Goal: Find specific page/section: Find specific page/section

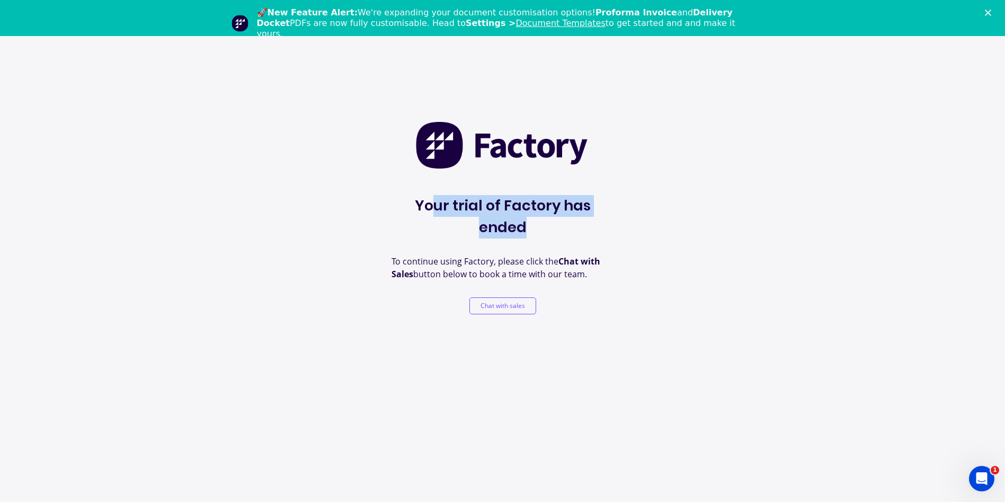
drag, startPoint x: 415, startPoint y: 205, endPoint x: 652, endPoint y: 201, distance: 237.3
click at [652, 201] on div "Your trial of Factory has ended To continue using Factory, please click the Cha…" at bounding box center [502, 287] width 1005 height 502
drag, startPoint x: 652, startPoint y: 201, endPoint x: 640, endPoint y: 207, distance: 12.8
click at [646, 204] on div "Your trial of Factory has ended To continue using Factory, please click the Cha…" at bounding box center [502, 287] width 1005 height 502
click at [604, 255] on p "To continue using Factory, please click the Chat with Sales button below to boo…" at bounding box center [502, 267] width 222 height 25
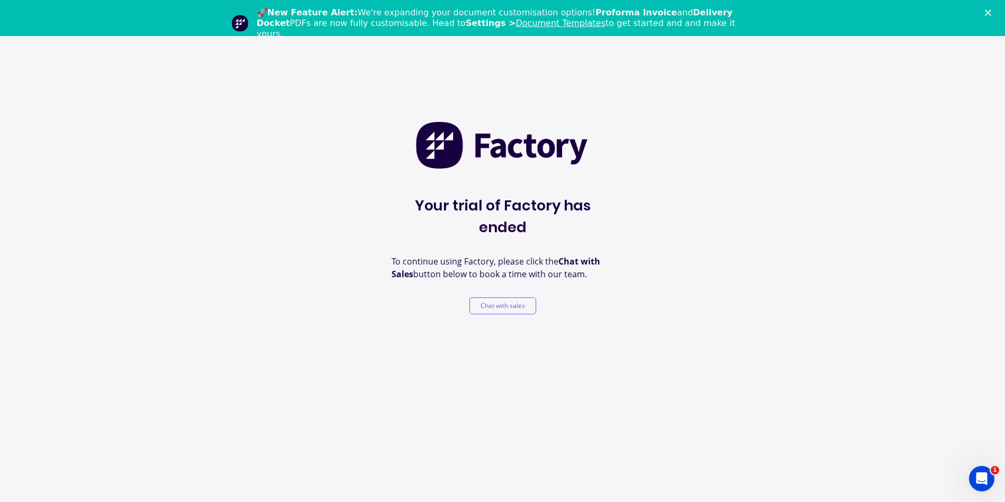
click at [411, 303] on div "Your trial of Factory has ended To continue using Factory, please click the Cha…" at bounding box center [502, 287] width 1005 height 502
click at [452, 218] on div "Your trial of Factory has ended To continue using Factory, please click the Cha…" at bounding box center [502, 217] width 222 height 193
click at [670, 311] on div "Your trial of Factory has ended To continue using Factory, please click the Cha…" at bounding box center [502, 287] width 1005 height 502
click at [684, 417] on div "Your trial of Factory has ended To continue using Factory, please click the Cha…" at bounding box center [502, 287] width 1005 height 502
click at [519, 73] on div "Your trial of Factory has ended To continue using Factory, please click the Cha…" at bounding box center [502, 287] width 1005 height 502
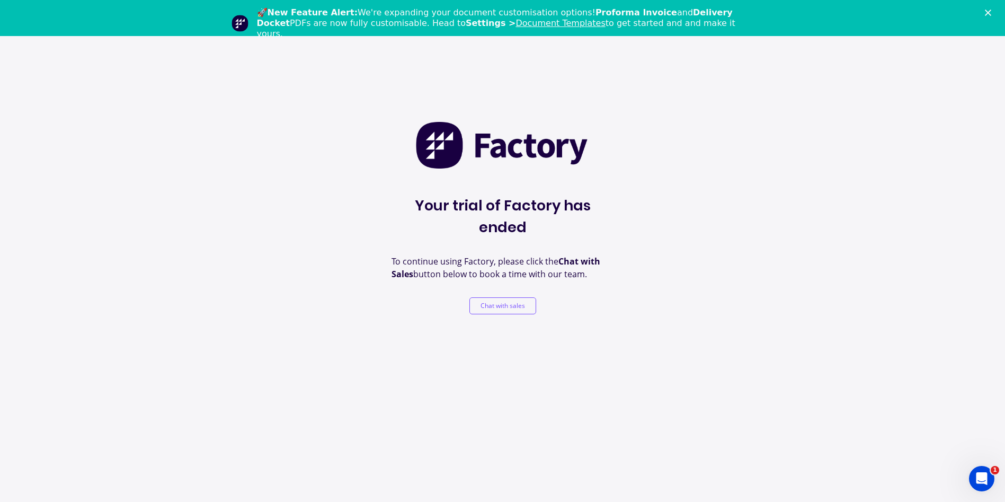
click at [776, 397] on div "Your trial of Factory has ended To continue using Factory, please click the Cha…" at bounding box center [502, 287] width 1005 height 502
click at [980, 478] on icon "Open Intercom Messenger" at bounding box center [979, 476] width 17 height 17
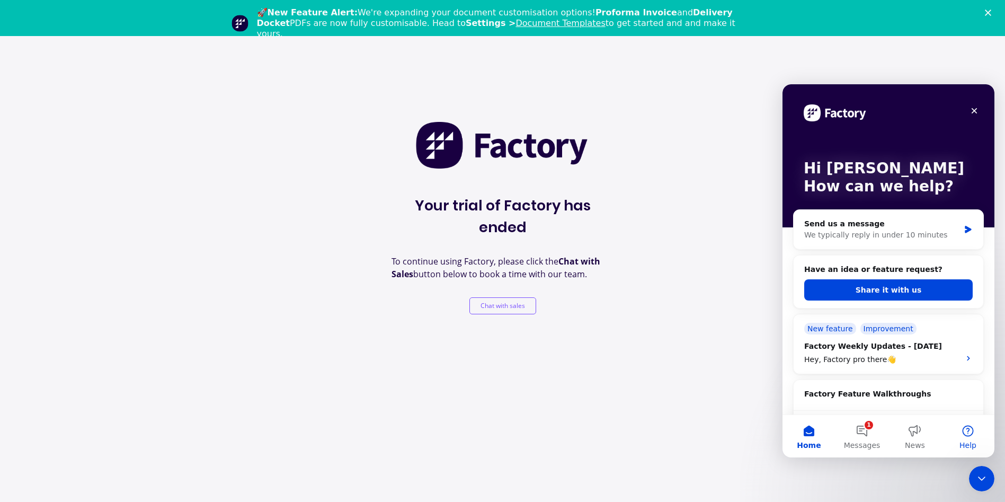
click at [968, 435] on button "Help" at bounding box center [967, 436] width 53 height 42
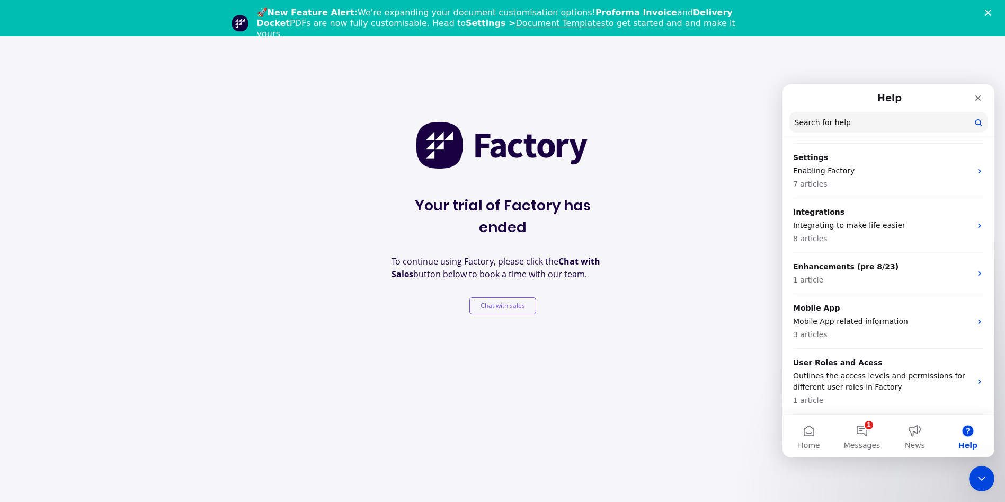
click at [186, 230] on div "Your trial of Factory has ended To continue using Factory, please click the Cha…" at bounding box center [502, 287] width 1005 height 502
click at [233, 208] on div "Your trial of Factory has ended To continue using Factory, please click the Cha…" at bounding box center [502, 287] width 1005 height 502
click at [517, 195] on span "Your trial of Factory has ended" at bounding box center [502, 216] width 222 height 43
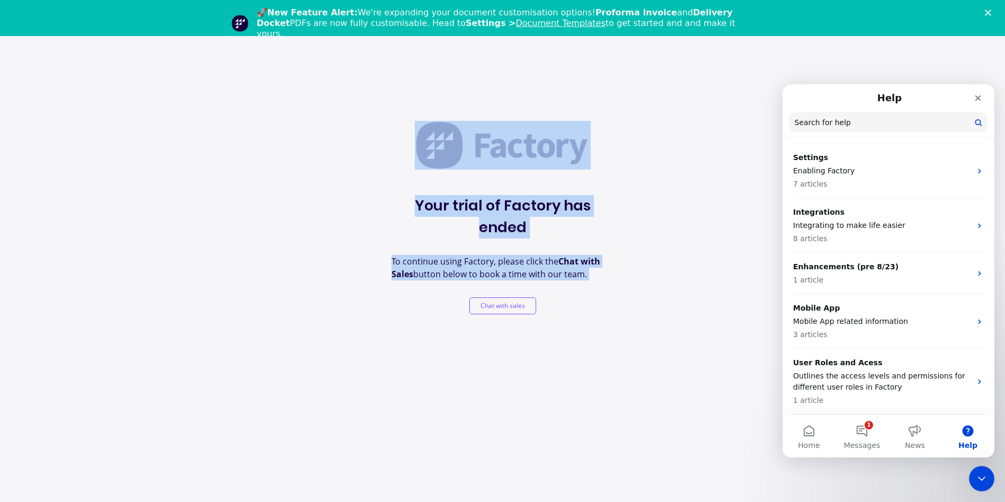
drag, startPoint x: 447, startPoint y: 176, endPoint x: 569, endPoint y: 315, distance: 185.0
click at [569, 315] on div "Your trial of Factory has ended To continue using Factory, please click the Cha…" at bounding box center [502, 287] width 1005 height 502
drag, startPoint x: 569, startPoint y: 315, endPoint x: 585, endPoint y: 317, distance: 16.1
click at [585, 318] on div "Your trial of Factory has ended To continue using Factory, please click the Cha…" at bounding box center [502, 287] width 1005 height 502
drag, startPoint x: 632, startPoint y: 308, endPoint x: 273, endPoint y: 43, distance: 445.9
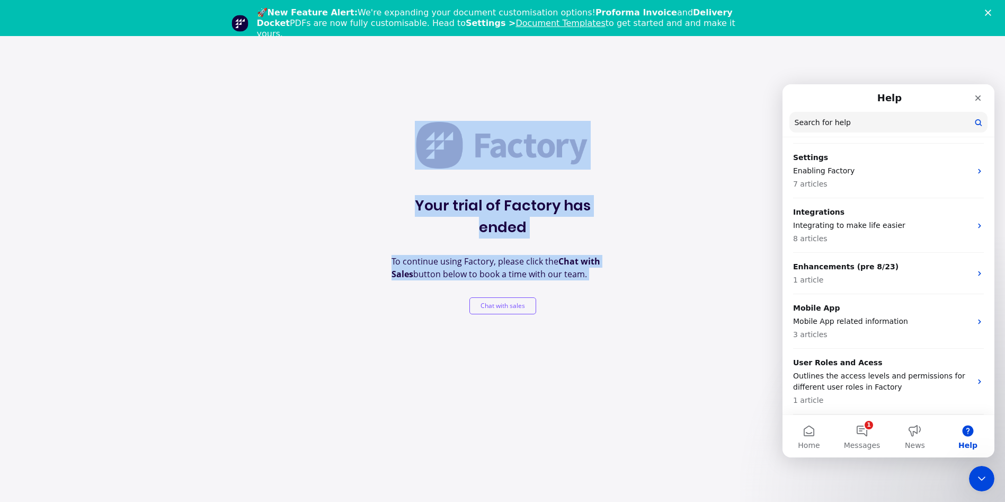
click at [273, 43] on div "Your trial of Factory has ended To continue using Factory, please click the Cha…" at bounding box center [502, 287] width 1005 height 502
drag, startPoint x: 273, startPoint y: 43, endPoint x: 375, endPoint y: 106, distance: 119.8
click at [366, 110] on div "Your trial of Factory has ended To continue using Factory, please click the Cha…" at bounding box center [502, 287] width 1005 height 502
drag, startPoint x: 378, startPoint y: 104, endPoint x: 616, endPoint y: 328, distance: 327.2
click at [616, 328] on div "Your trial of Factory has ended To continue using Factory, please click the Cha…" at bounding box center [502, 287] width 1005 height 502
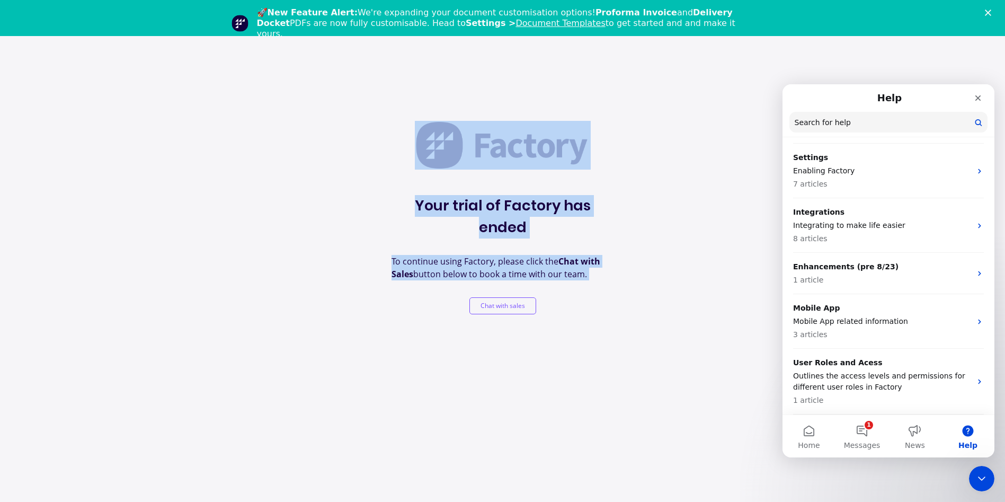
drag, startPoint x: 616, startPoint y: 328, endPoint x: 610, endPoint y: 309, distance: 19.9
click at [601, 312] on div "Your trial of Factory has ended To continue using Factory, please click the Cha…" at bounding box center [502, 287] width 1005 height 502
drag, startPoint x: 616, startPoint y: 306, endPoint x: 635, endPoint y: 313, distance: 20.5
click at [617, 306] on div "Your trial of Factory has ended To continue using Factory, please click the Cha…" at bounding box center [502, 287] width 1005 height 502
click at [642, 320] on div "Your trial of Factory has ended To continue using Factory, please click the Cha…" at bounding box center [502, 287] width 1005 height 502
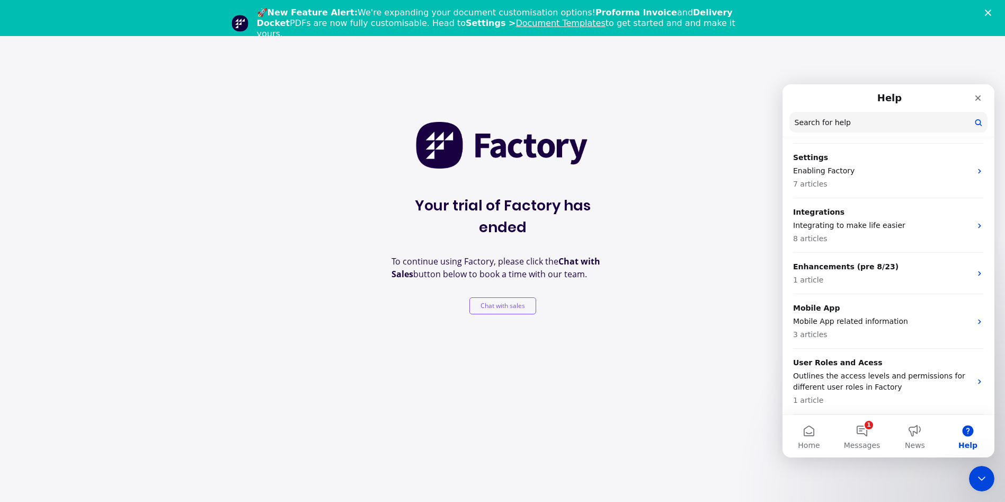
click at [639, 316] on div "Your trial of Factory has ended To continue using Factory, please click the Cha…" at bounding box center [502, 287] width 1005 height 502
click at [630, 327] on div "Your trial of Factory has ended To continue using Factory, please click the Cha…" at bounding box center [502, 287] width 1005 height 502
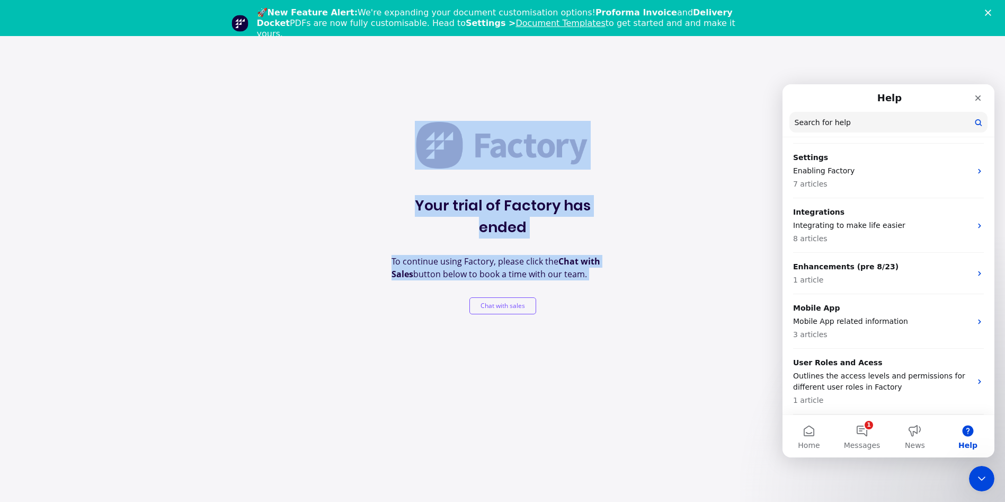
drag, startPoint x: 560, startPoint y: 236, endPoint x: 358, endPoint y: 90, distance: 249.8
click at [358, 90] on div "Your trial of Factory has ended To continue using Factory, please click the Cha…" at bounding box center [502, 287] width 1005 height 502
drag, startPoint x: 358, startPoint y: 90, endPoint x: 390, endPoint y: 110, distance: 38.1
click at [360, 94] on div "Your trial of Factory has ended To continue using Factory, please click the Cha…" at bounding box center [502, 287] width 1005 height 502
click at [398, 115] on div "Your trial of Factory has ended To continue using Factory, please click the Cha…" at bounding box center [502, 287] width 1005 height 502
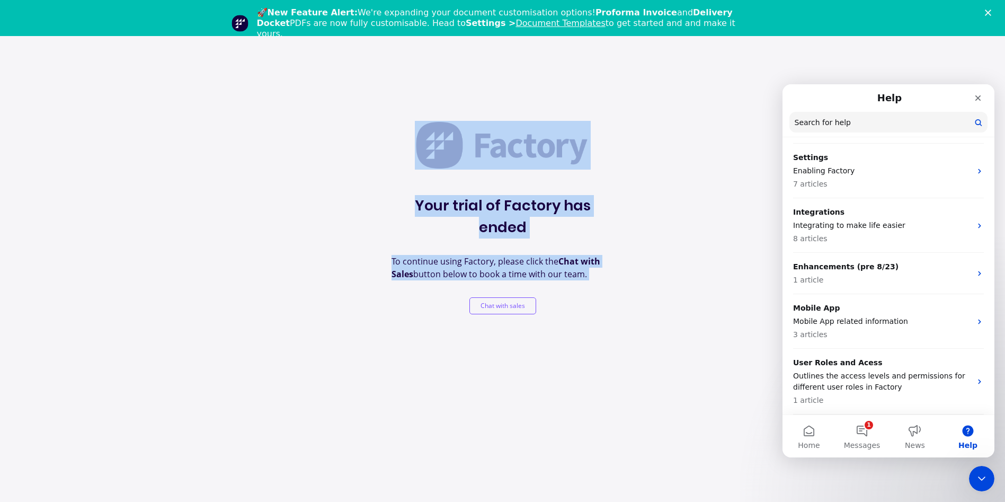
drag, startPoint x: 410, startPoint y: 121, endPoint x: 619, endPoint y: 278, distance: 261.8
click at [619, 278] on div "Your trial of Factory has ended To continue using Factory, please click the Cha…" at bounding box center [502, 287] width 1005 height 502
click at [618, 280] on div "Your trial of Factory has ended To continue using Factory, please click the Cha…" at bounding box center [502, 287] width 1005 height 502
click at [610, 272] on div "Your trial of Factory has ended To continue using Factory, please click the Cha…" at bounding box center [502, 217] width 222 height 193
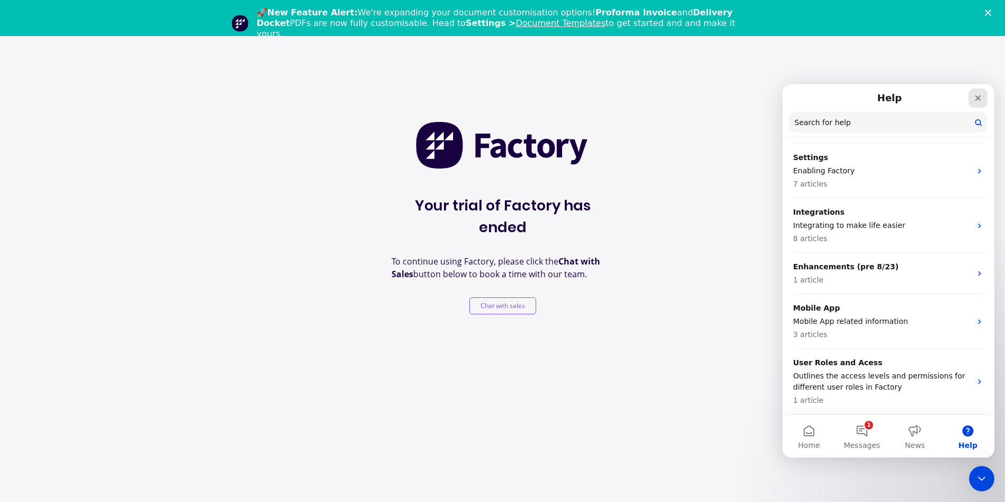
click at [979, 98] on icon "Close" at bounding box center [978, 98] width 8 height 8
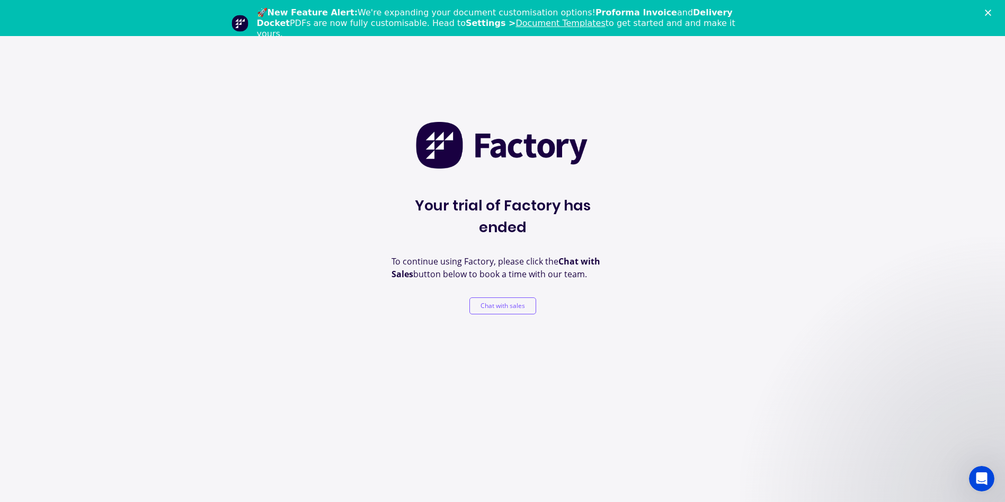
click at [716, 240] on div "Your trial of Factory has ended To continue using Factory, please click the Cha…" at bounding box center [502, 287] width 1005 height 502
drag, startPoint x: 594, startPoint y: 300, endPoint x: 585, endPoint y: 287, distance: 15.6
click at [587, 289] on div "Your trial of Factory has ended To continue using Factory, please click the Cha…" at bounding box center [502, 287] width 1005 height 502
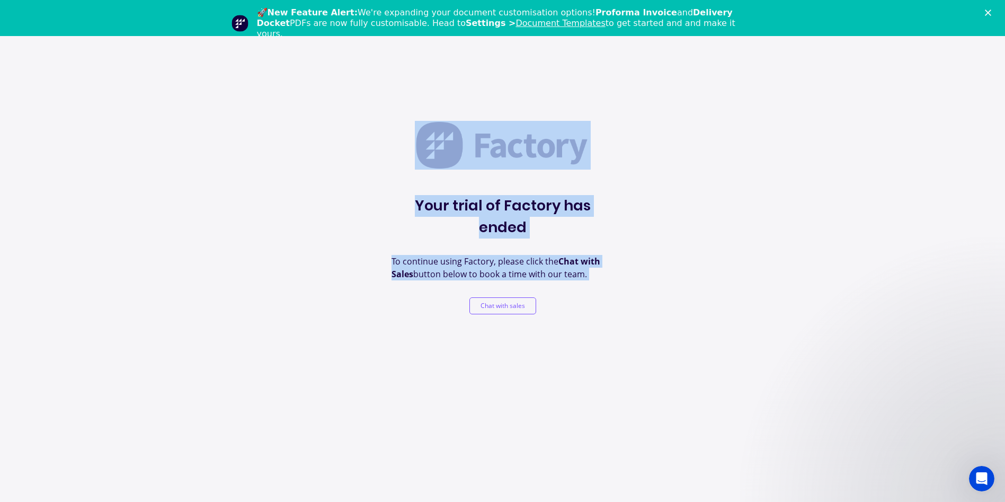
drag, startPoint x: 385, startPoint y: 99, endPoint x: 624, endPoint y: 269, distance: 293.5
click at [624, 269] on div "Your trial of Factory has ended To continue using Factory, please click the Cha…" at bounding box center [502, 287] width 1005 height 502
drag, startPoint x: 624, startPoint y: 269, endPoint x: 643, endPoint y: 290, distance: 28.1
click at [643, 290] on div "Your trial of Factory has ended To continue using Factory, please click the Cha…" at bounding box center [502, 287] width 1005 height 502
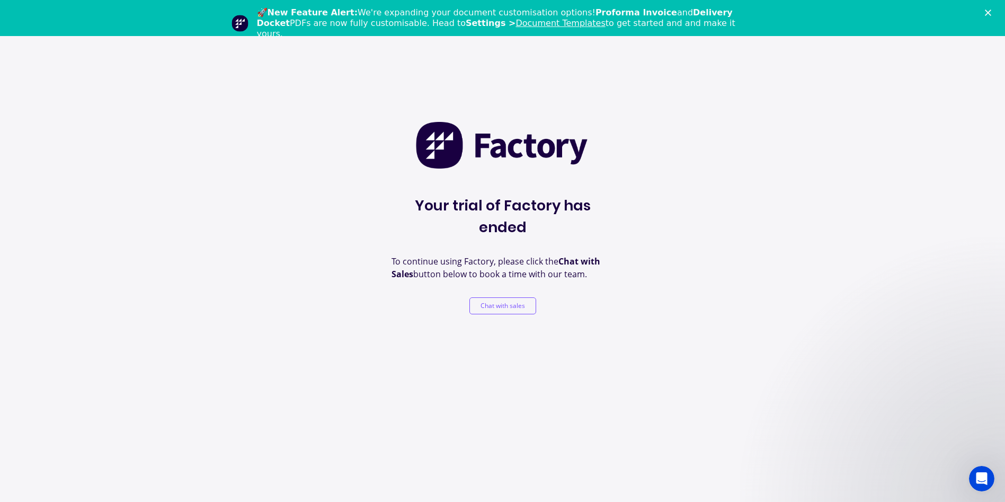
click at [576, 398] on div "Your trial of Factory has ended To continue using Factory, please click the Cha…" at bounding box center [502, 287] width 1005 height 502
click at [620, 388] on div "Your trial of Factory has ended To continue using Factory, please click the Cha…" at bounding box center [502, 287] width 1005 height 502
click at [304, 254] on div "Your trial of Factory has ended To continue using Factory, please click the Cha…" at bounding box center [502, 287] width 1005 height 502
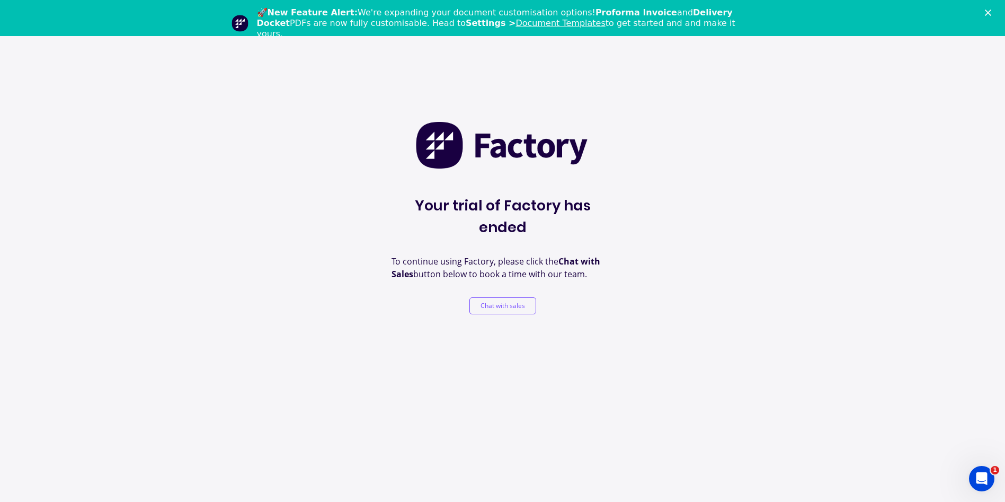
click at [777, 324] on div "Your trial of Factory has ended To continue using Factory, please click the Cha…" at bounding box center [502, 287] width 1005 height 502
drag, startPoint x: 201, startPoint y: 216, endPoint x: 198, endPoint y: 206, distance: 10.4
click at [201, 216] on div "Your trial of Factory has ended To continue using Factory, please click the Cha…" at bounding box center [502, 287] width 1005 height 502
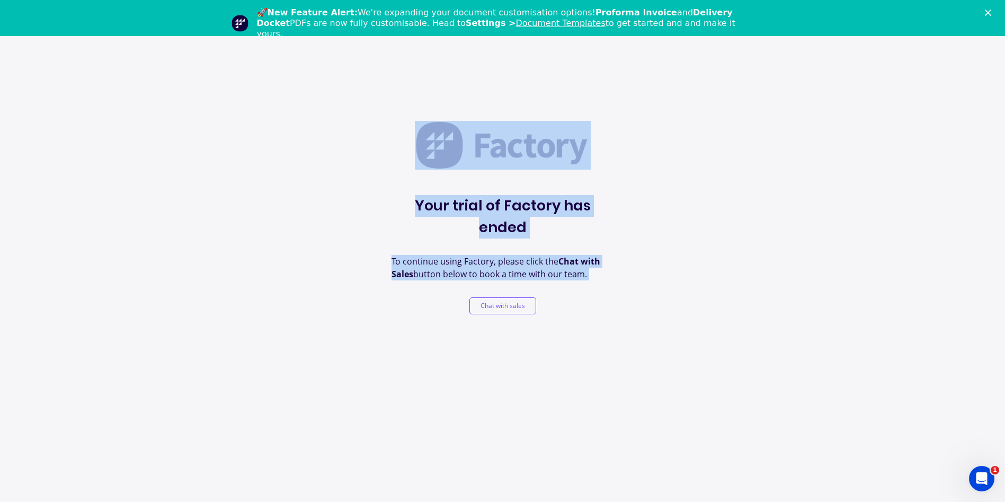
drag, startPoint x: 347, startPoint y: 92, endPoint x: 621, endPoint y: 310, distance: 350.6
click at [621, 310] on div "Your trial of Factory has ended To continue using Factory, please click the Cha…" at bounding box center [502, 287] width 1005 height 502
drag, startPoint x: 621, startPoint y: 310, endPoint x: 638, endPoint y: 308, distance: 16.5
click at [638, 308] on div "Your trial of Factory has ended To continue using Factory, please click the Cha…" at bounding box center [502, 287] width 1005 height 502
drag, startPoint x: 606, startPoint y: 278, endPoint x: 427, endPoint y: 88, distance: 261.2
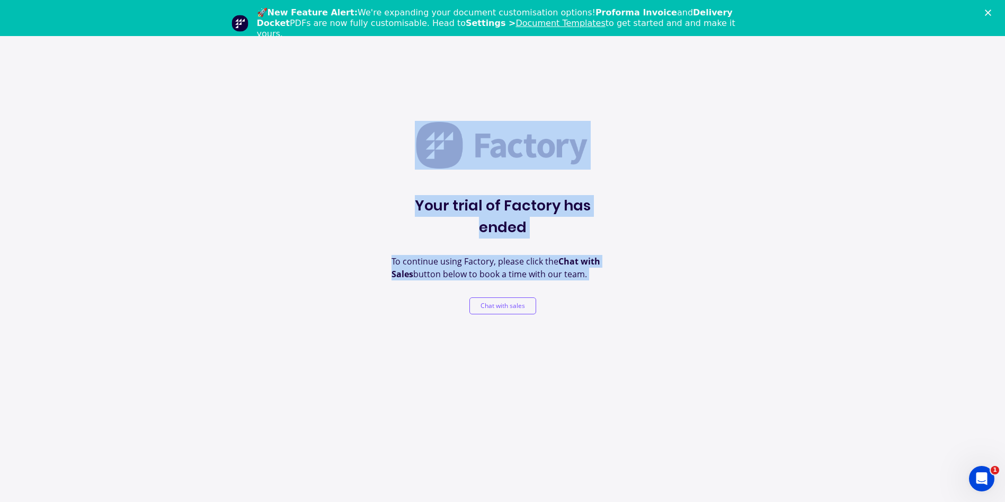
click at [427, 88] on div "Your trial of Factory has ended To continue using Factory, please click the Cha…" at bounding box center [502, 287] width 1005 height 502
drag, startPoint x: 427, startPoint y: 88, endPoint x: 399, endPoint y: 99, distance: 30.2
click at [399, 97] on div "Your trial of Factory has ended To continue using Factory, please click the Cha…" at bounding box center [502, 287] width 1005 height 502
drag, startPoint x: 476, startPoint y: 188, endPoint x: 602, endPoint y: 273, distance: 152.6
click at [602, 273] on div "Your trial of Factory has ended To continue using Factory, please click the Cha…" at bounding box center [502, 287] width 1005 height 502
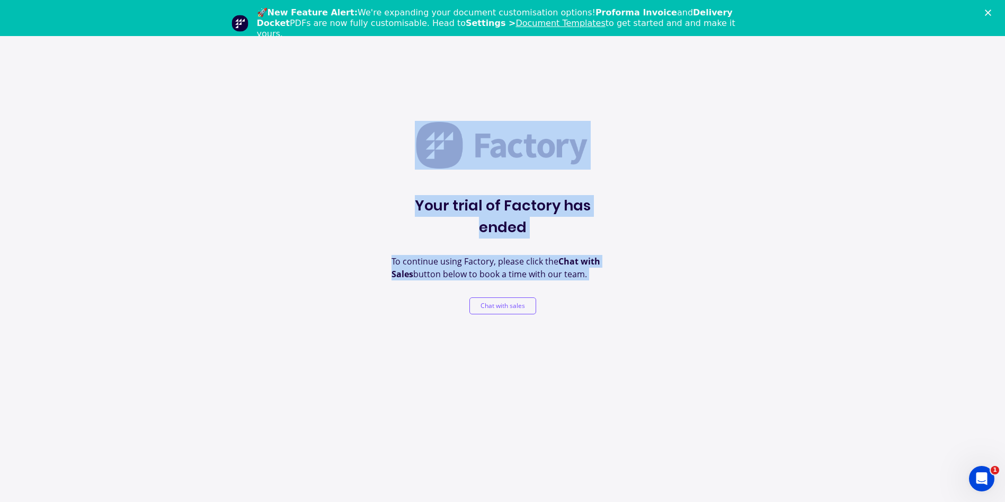
drag, startPoint x: 602, startPoint y: 273, endPoint x: 636, endPoint y: 282, distance: 34.9
click at [636, 280] on div "Your trial of Factory has ended To continue using Factory, please click the Cha…" at bounding box center [502, 287] width 1005 height 502
click at [629, 283] on div "Your trial of Factory has ended To continue using Factory, please click the Cha…" at bounding box center [502, 287] width 1005 height 502
click at [624, 280] on div "Your trial of Factory has ended To continue using Factory, please click the Cha…" at bounding box center [502, 287] width 1005 height 502
